Goal: Find specific page/section: Find specific page/section

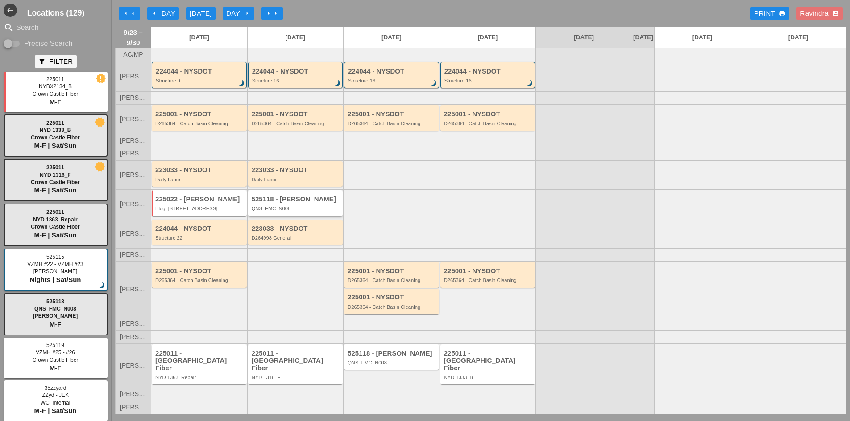
click at [288, 216] on div "525118 - Hellman QNS_FMC_N008" at bounding box center [295, 202] width 95 height 25
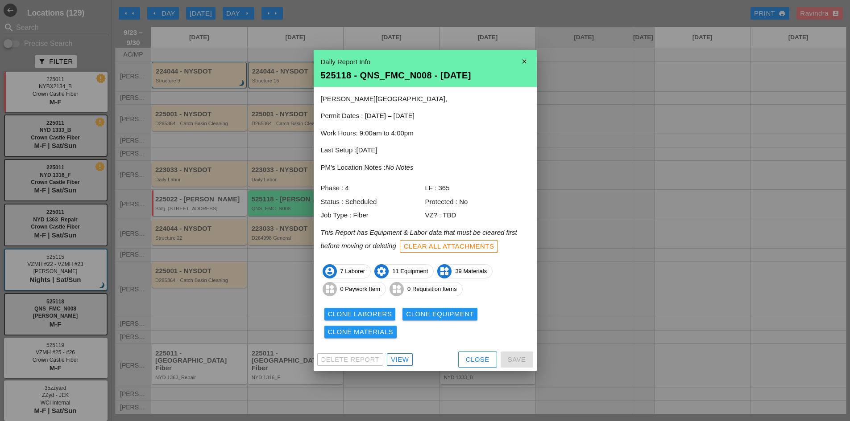
click at [399, 364] on div "View" at bounding box center [400, 360] width 18 height 10
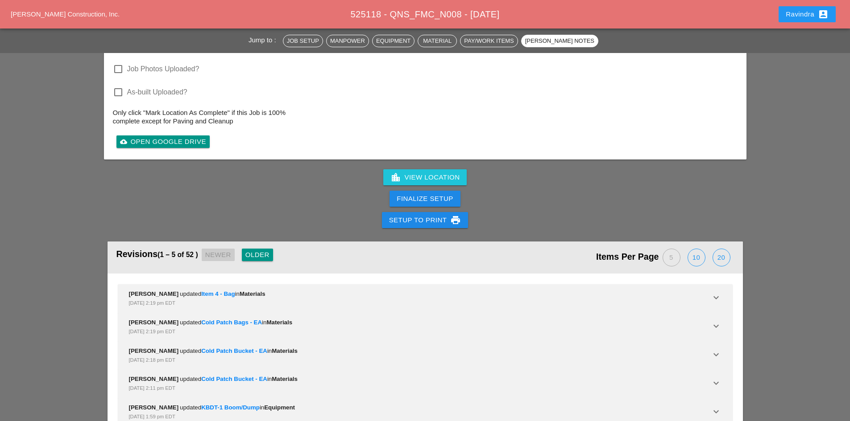
scroll to position [2814, 0]
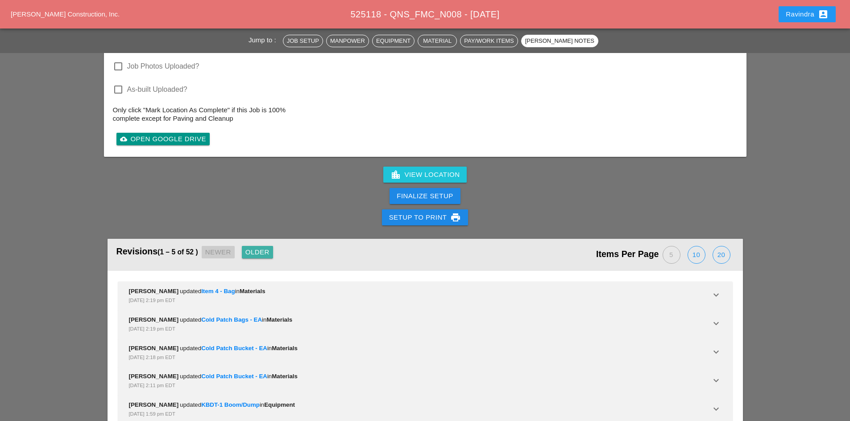
click at [261, 248] on div "Older" at bounding box center [257, 253] width 24 height 10
click at [261, 248] on div "Older" at bounding box center [261, 253] width 24 height 10
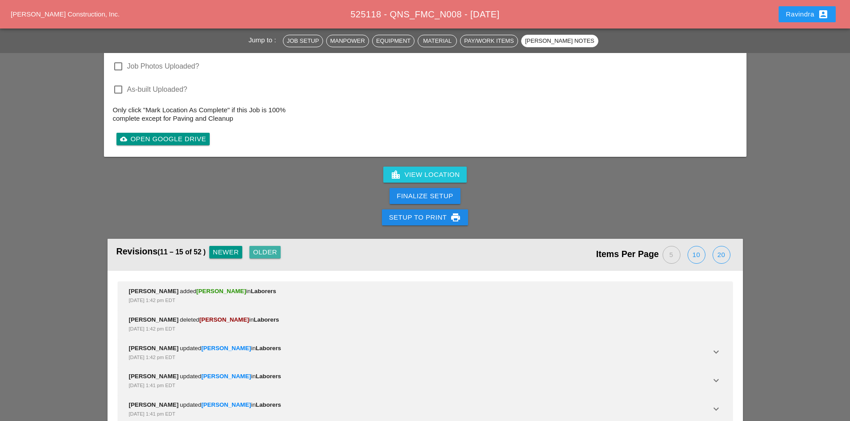
click at [261, 248] on div "Older" at bounding box center [265, 253] width 24 height 10
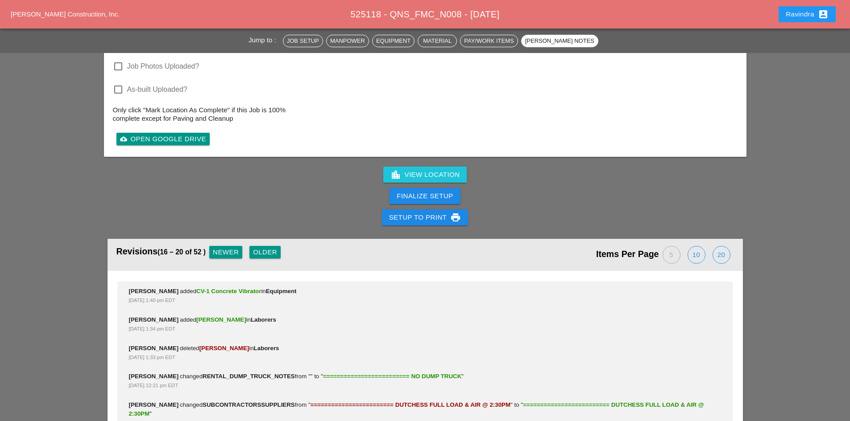
click at [228, 248] on div "Newer" at bounding box center [226, 253] width 26 height 10
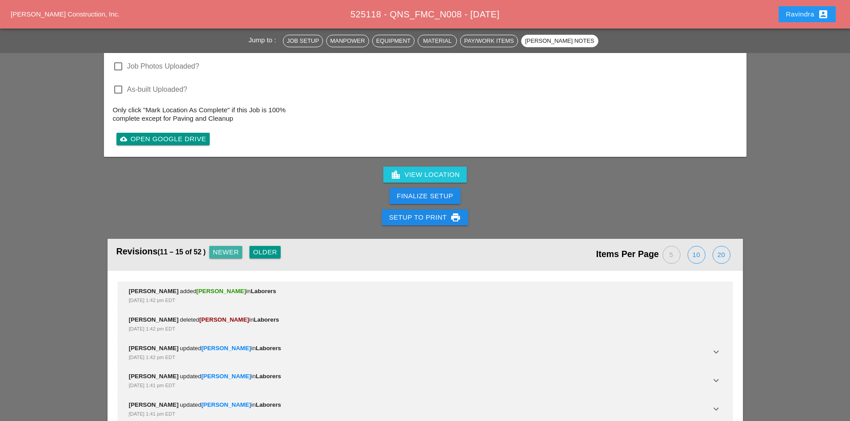
click at [228, 248] on div "Newer" at bounding box center [226, 253] width 26 height 10
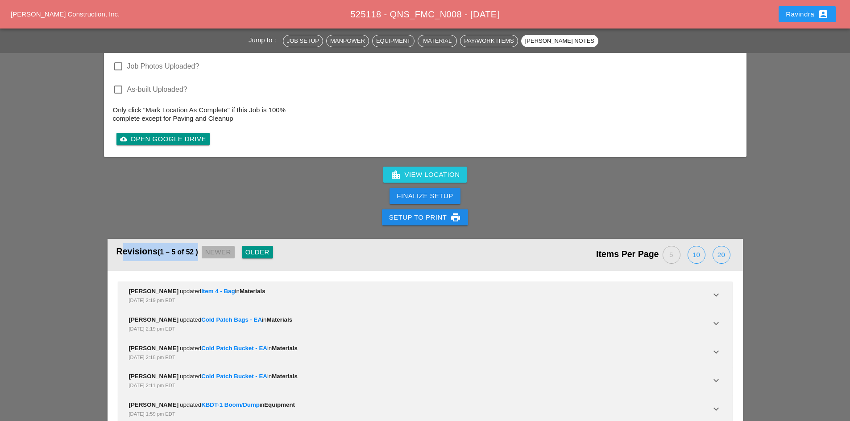
click at [228, 244] on div "Revisions (1 – 5 of 52 ) Newer Older" at bounding box center [270, 255] width 309 height 23
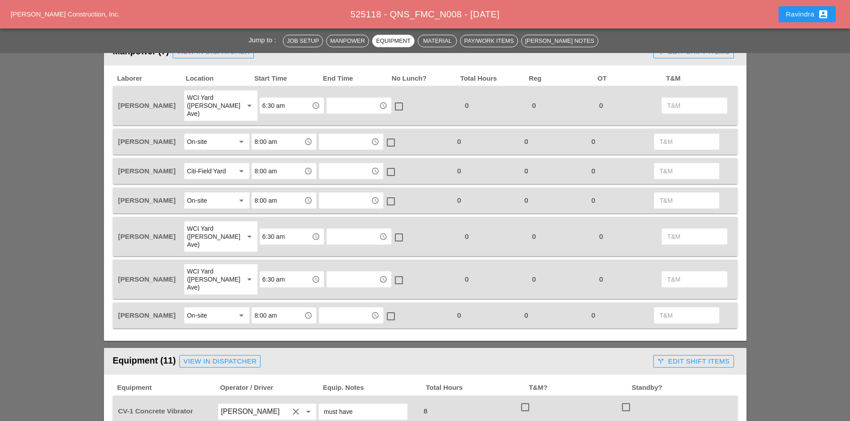
scroll to position [361, 0]
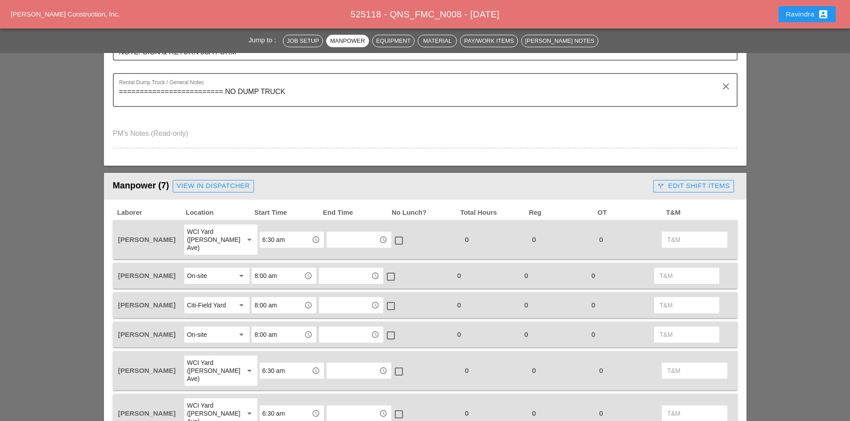
click at [808, 5] on div "Ravindra account_box" at bounding box center [807, 14] width 64 height 21
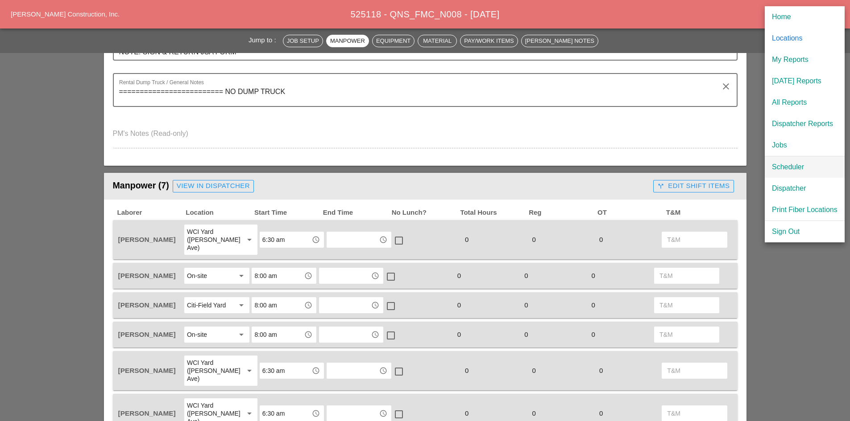
click at [781, 161] on link "Scheduler" at bounding box center [804, 167] width 80 height 21
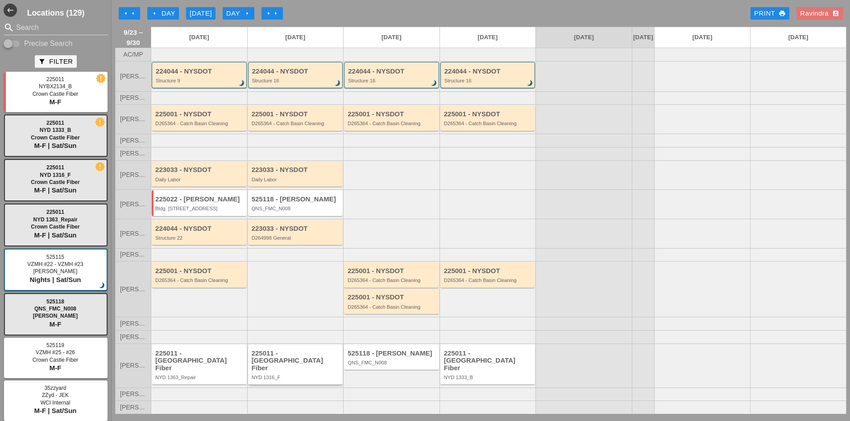
click at [283, 368] on div "225011 - [GEOGRAPHIC_DATA] Fiber" at bounding box center [296, 361] width 89 height 22
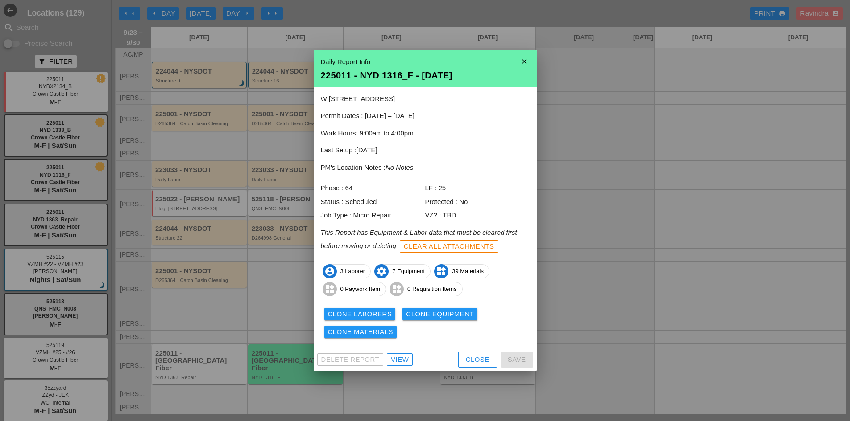
click at [393, 358] on div "View" at bounding box center [400, 360] width 18 height 10
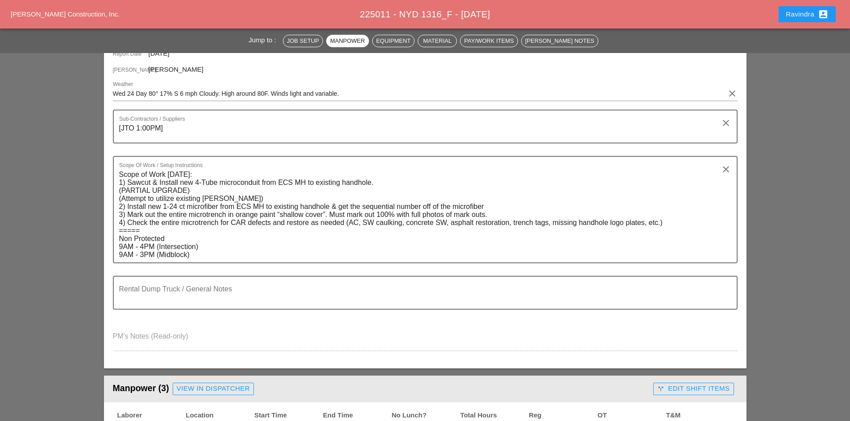
scroll to position [133, 0]
click at [801, 13] on div "Ravindra account_box" at bounding box center [806, 14] width 43 height 11
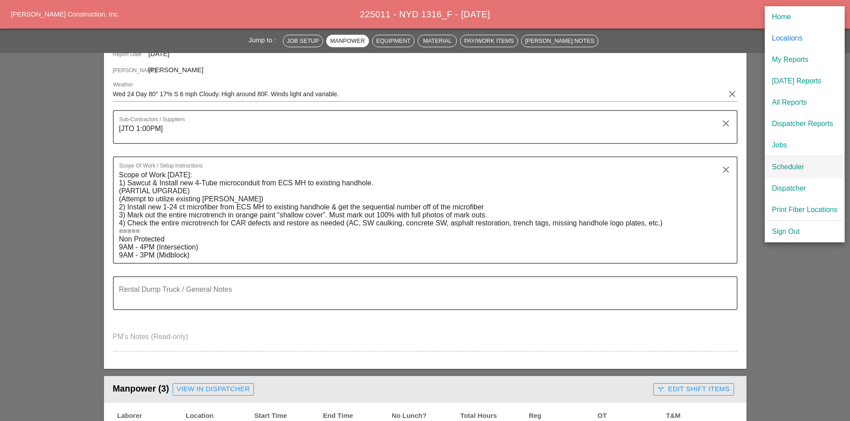
click at [789, 170] on div "Scheduler" at bounding box center [805, 167] width 66 height 11
